Goal: Task Accomplishment & Management: Complete application form

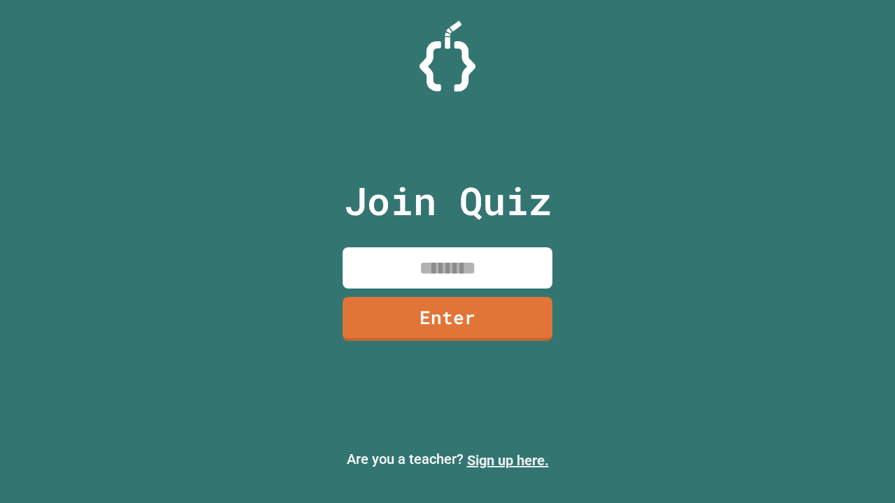
click at [508, 461] on link "Sign up here." at bounding box center [508, 460] width 82 height 17
